Goal: Task Accomplishment & Management: Manage account settings

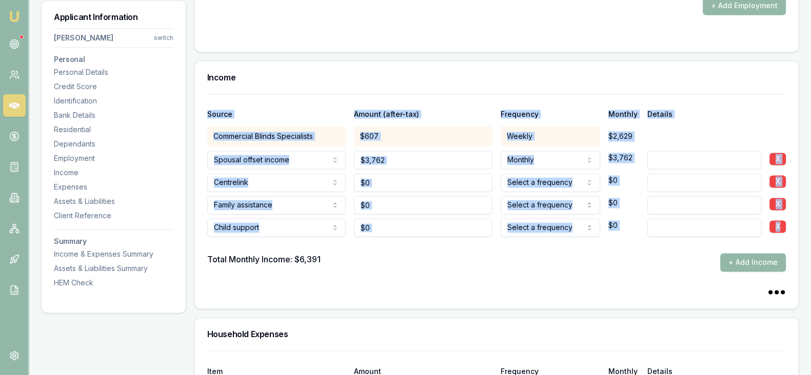
click at [777, 175] on button "X" at bounding box center [777, 181] width 16 height 12
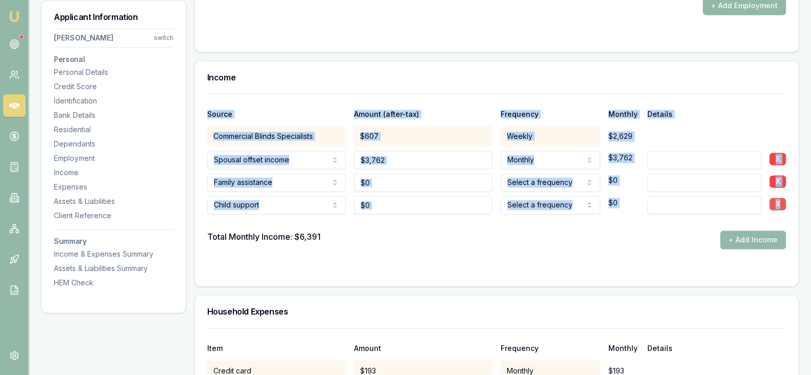
click at [777, 198] on button "X" at bounding box center [777, 204] width 16 height 12
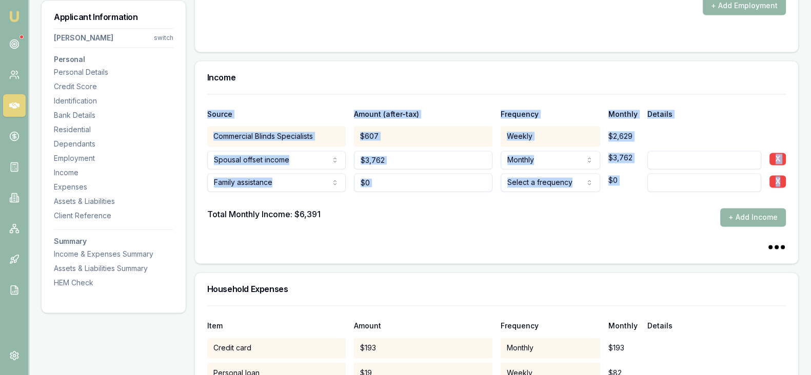
click at [777, 182] on button "X" at bounding box center [777, 181] width 16 height 12
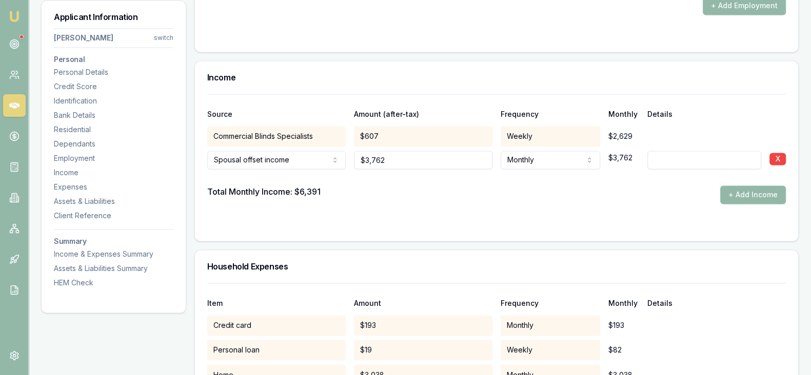
click at [577, 221] on div at bounding box center [496, 225] width 579 height 8
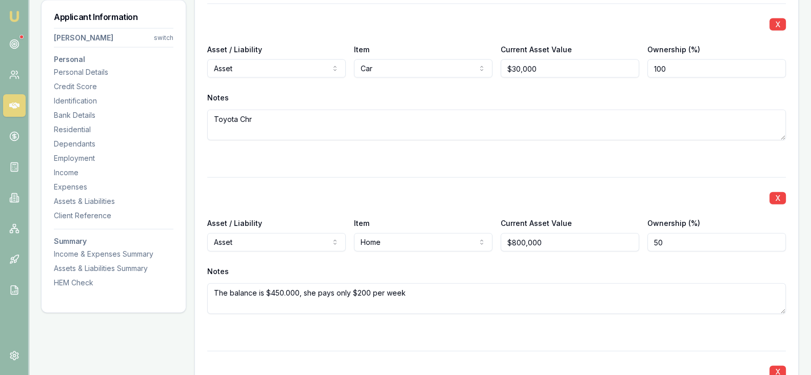
scroll to position [2937, 0]
click at [145, 256] on div "Income & Expenses Summary" at bounding box center [114, 254] width 120 height 10
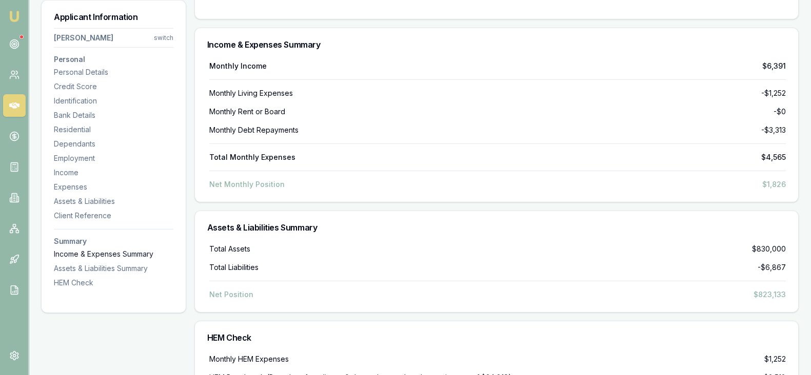
scroll to position [3969, 0]
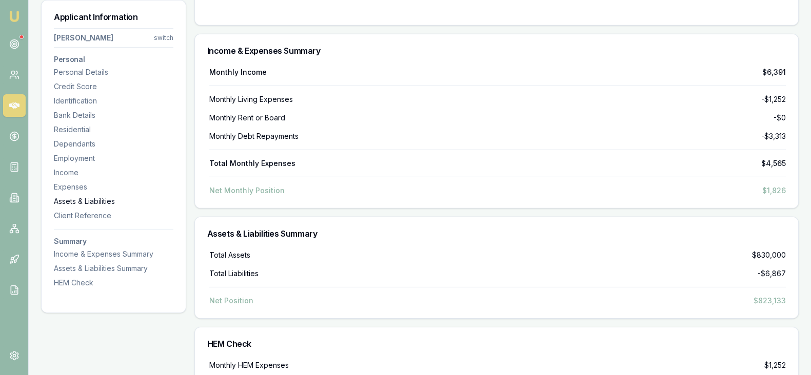
click at [119, 201] on div "Assets & Liabilities" at bounding box center [114, 201] width 120 height 10
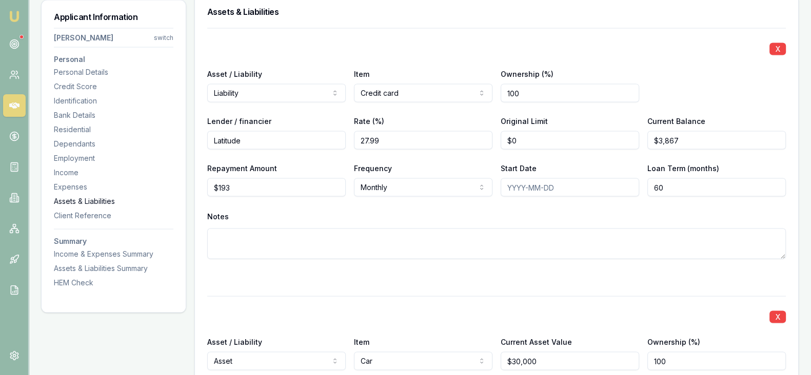
scroll to position [2636, 0]
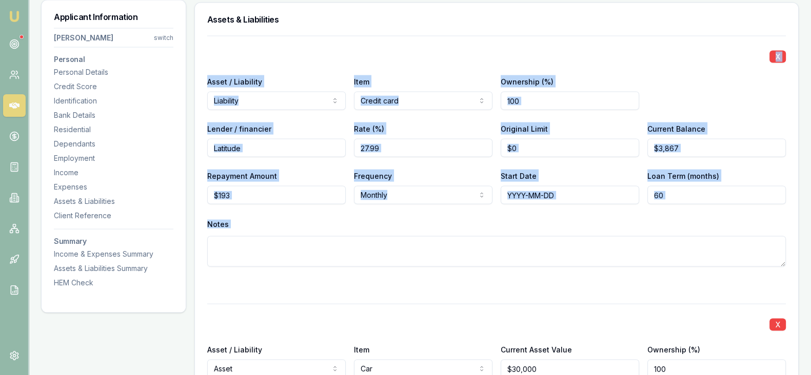
drag, startPoint x: 208, startPoint y: 54, endPoint x: 713, endPoint y: 268, distance: 548.9
click at [713, 268] on div "X Asset / Liability Liability Asset Liability Item Credit card Home Car Boat Bi…" at bounding box center [496, 164] width 579 height 256
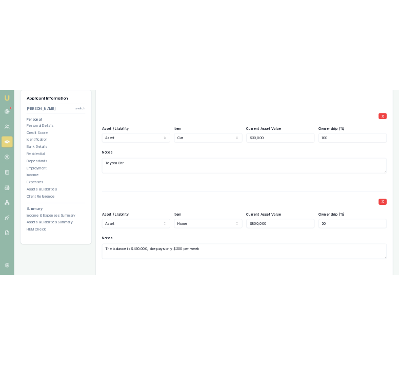
scroll to position [2908, 0]
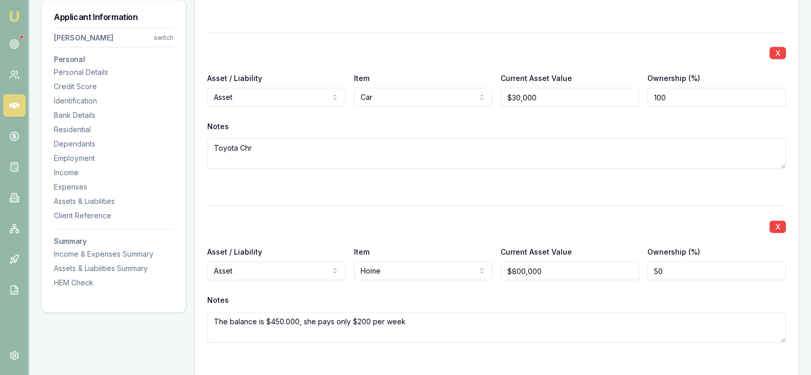
click at [451, 139] on textarea "Toyota Chr" at bounding box center [496, 154] width 579 height 31
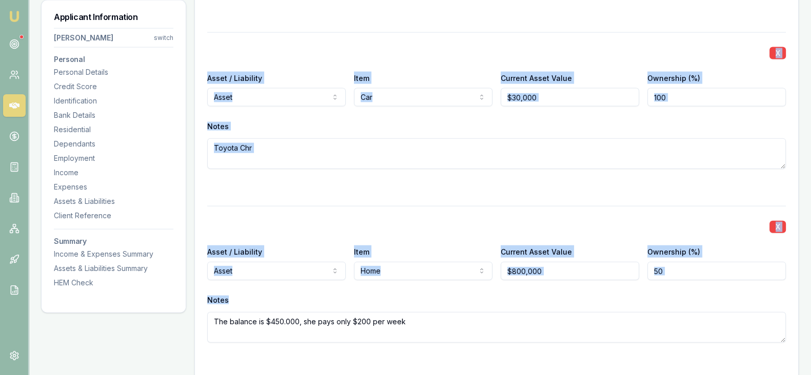
drag, startPoint x: 207, startPoint y: 48, endPoint x: 717, endPoint y: 281, distance: 561.0
click at [717, 281] on div "X Asset / Liability Liability Asset Liability Item Credit card Home Car Boat Bi…" at bounding box center [496, 349] width 579 height 1171
copy div "X Asset / Liability Asset Asset Liability Item Car Home Car Boat Bike Caravan H…"
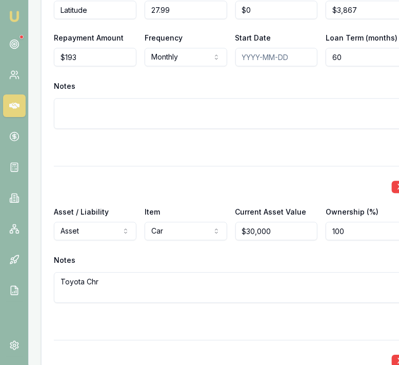
scroll to position [3134, 0]
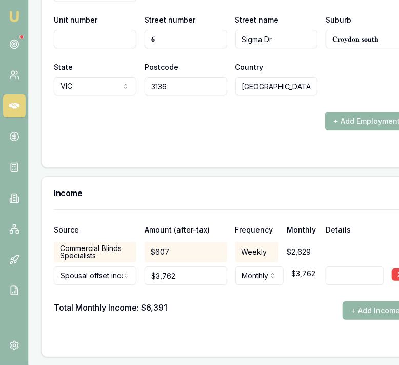
scroll to position [2308, 0]
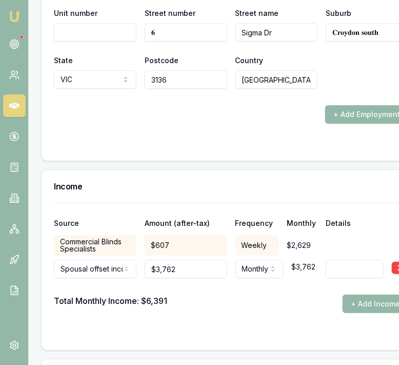
click at [121, 242] on div "Commercial Blinds Specialists" at bounding box center [95, 245] width 83 height 21
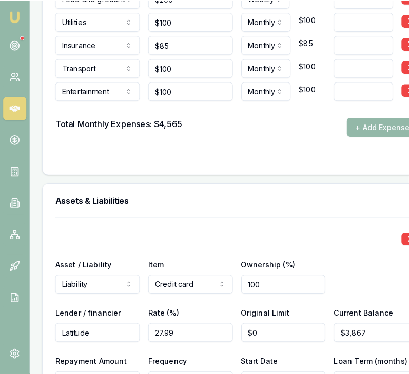
scroll to position [2820, 0]
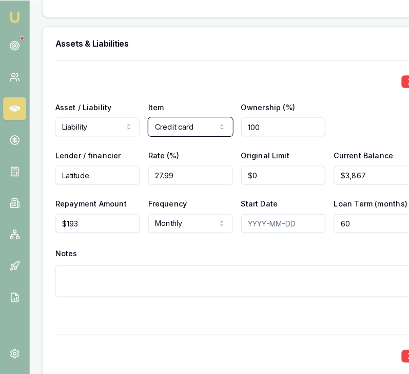
scroll to position [2972, 0]
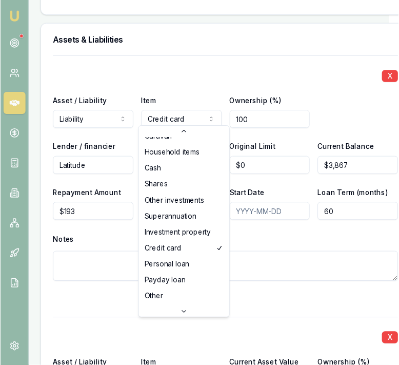
scroll to position [77, 0]
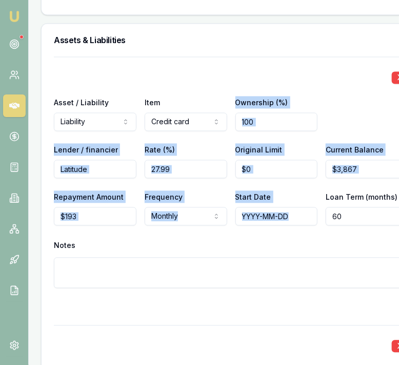
drag, startPoint x: 228, startPoint y: 97, endPoint x: 362, endPoint y: 208, distance: 174.1
click at [362, 208] on div "X Asset / Liability Liability Asset Liability Item Credit card Home Car Boat Bi…" at bounding box center [231, 185] width 354 height 256
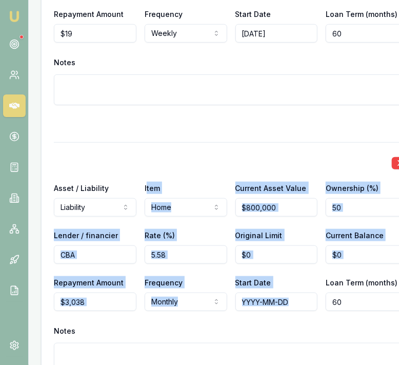
scroll to position [3771, 35]
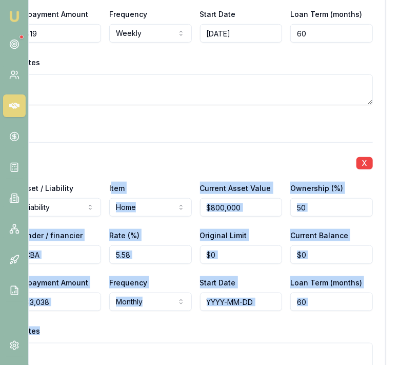
drag, startPoint x: 142, startPoint y: 183, endPoint x: 319, endPoint y: 308, distance: 216.3
click at [319, 308] on div "X Asset / Liability Liability Asset Liability Item Home Home Car Boat Bike Cara…" at bounding box center [195, 270] width 354 height 256
copy div "tem Home Home Car Boat Bike Caravan Household items Cash Shares Other investmen…"
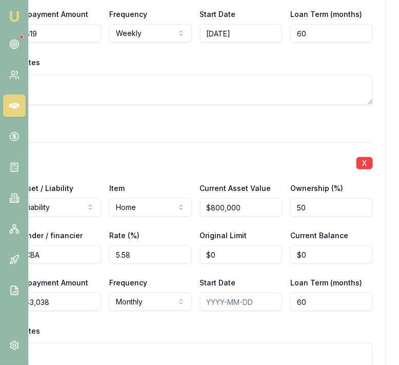
click at [137, 147] on div "X Asset / Liability Liability Asset Liability Item Home Home Car Boat Bike Cara…" at bounding box center [195, 270] width 354 height 256
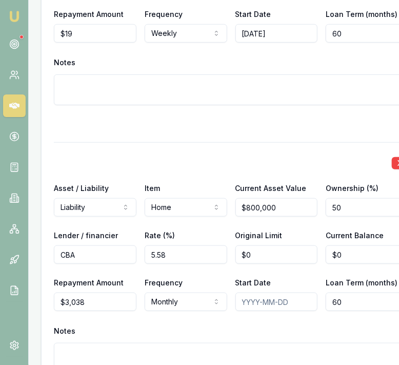
scroll to position [3771, 1]
